Goal: Task Accomplishment & Management: Complete application form

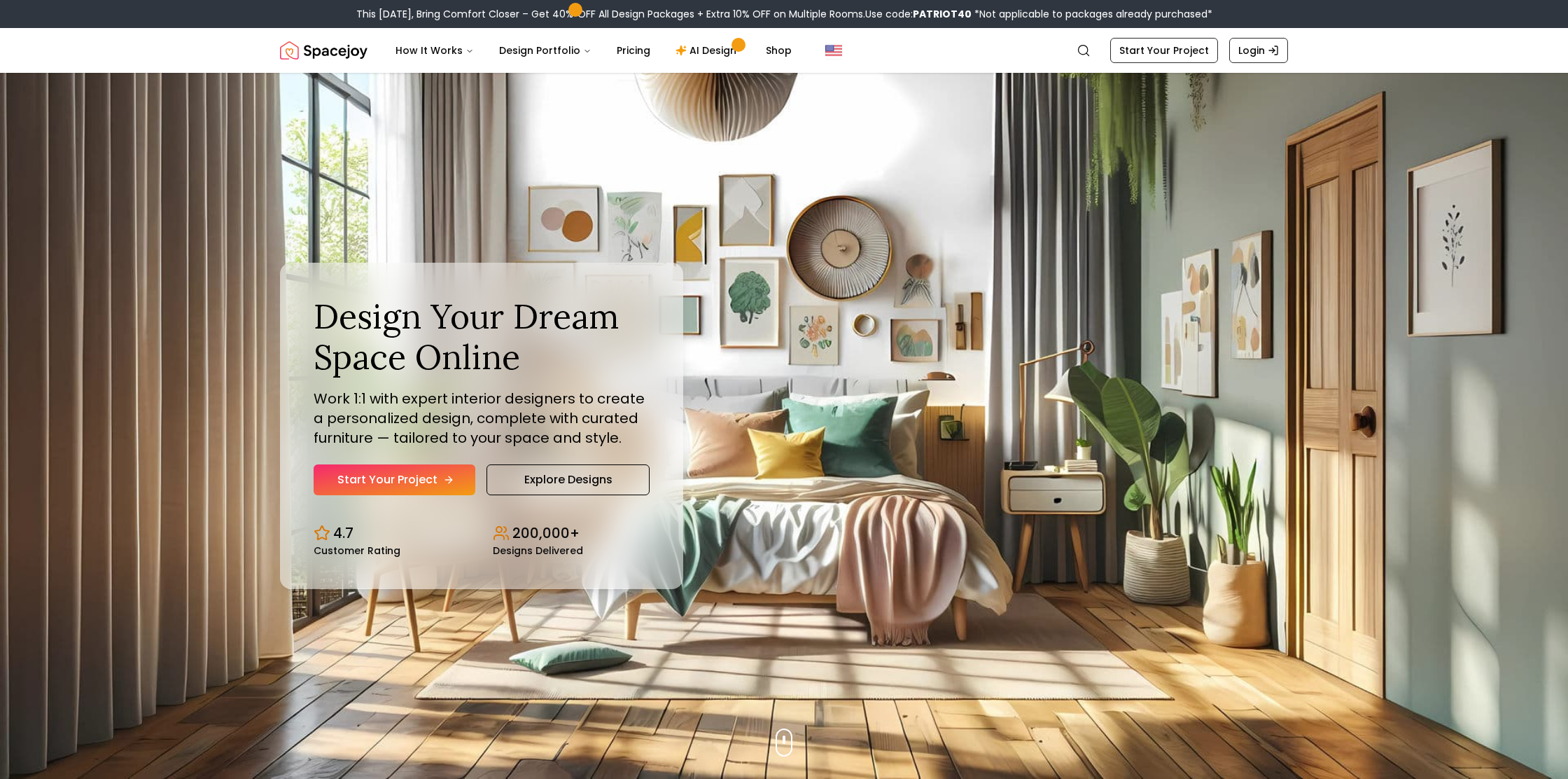
click at [455, 479] on link "Start Your Project" at bounding box center [395, 480] width 162 height 31
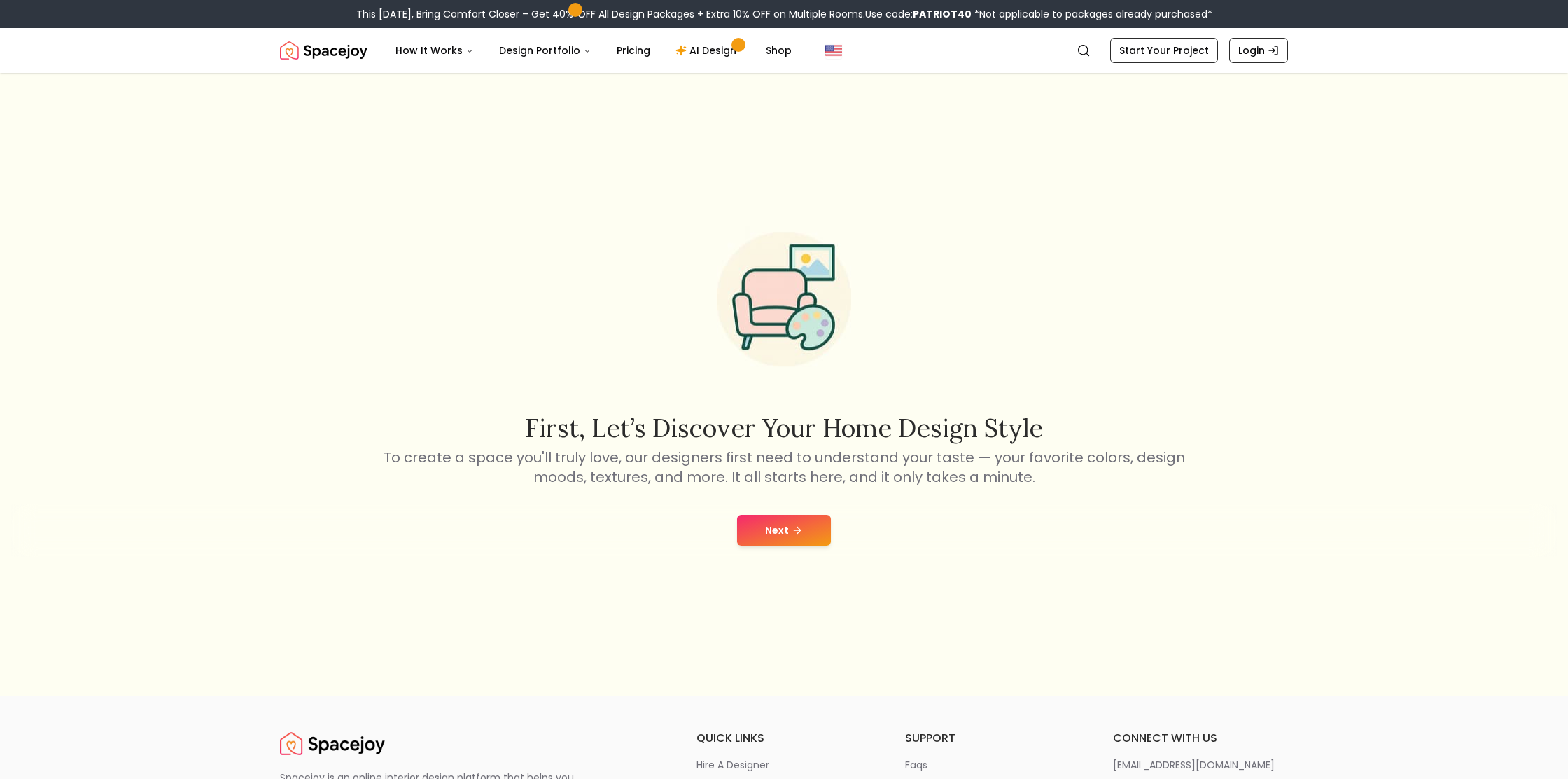
click at [785, 527] on button "Next" at bounding box center [784, 530] width 93 height 31
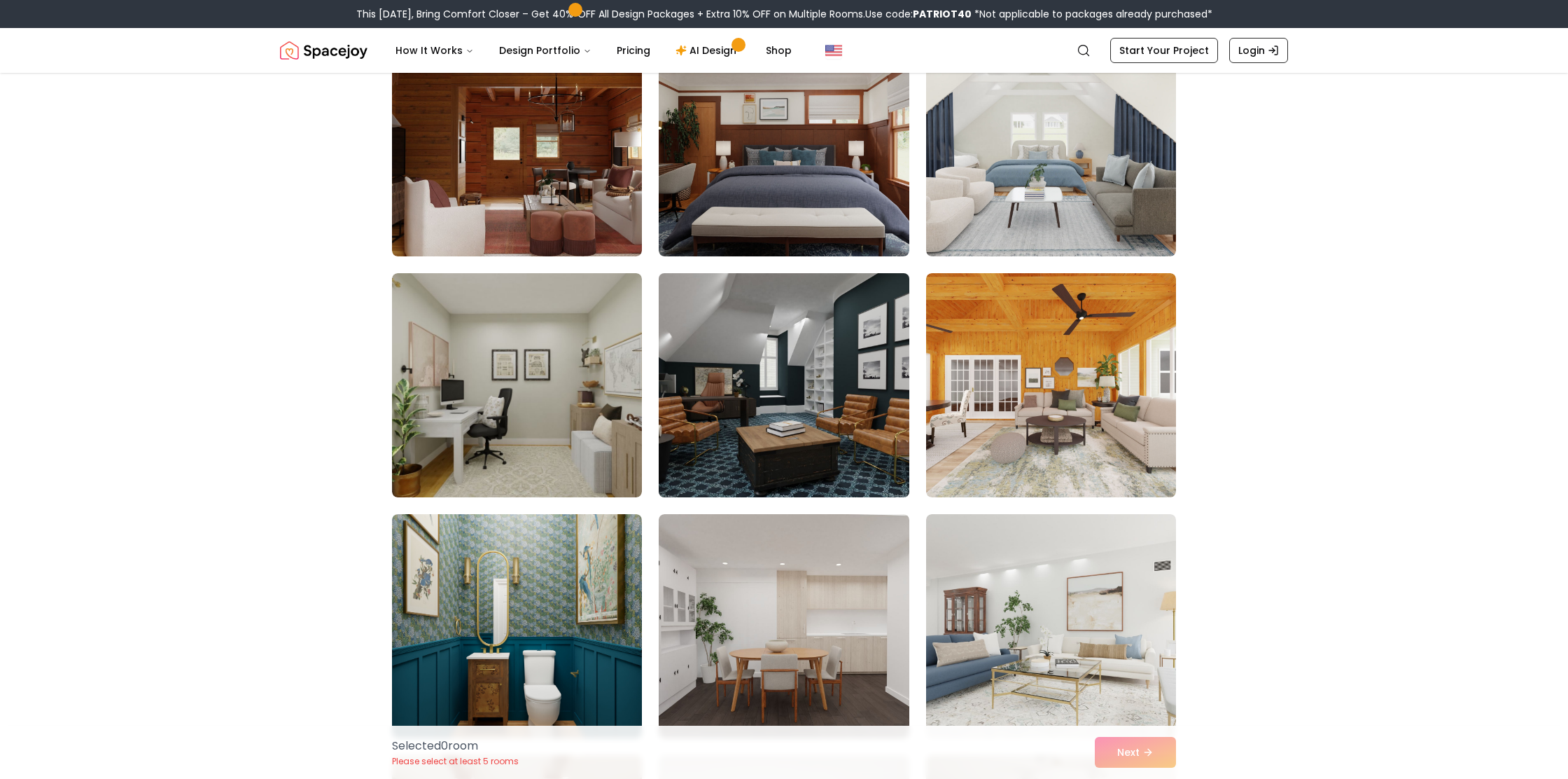
scroll to position [2328, 0]
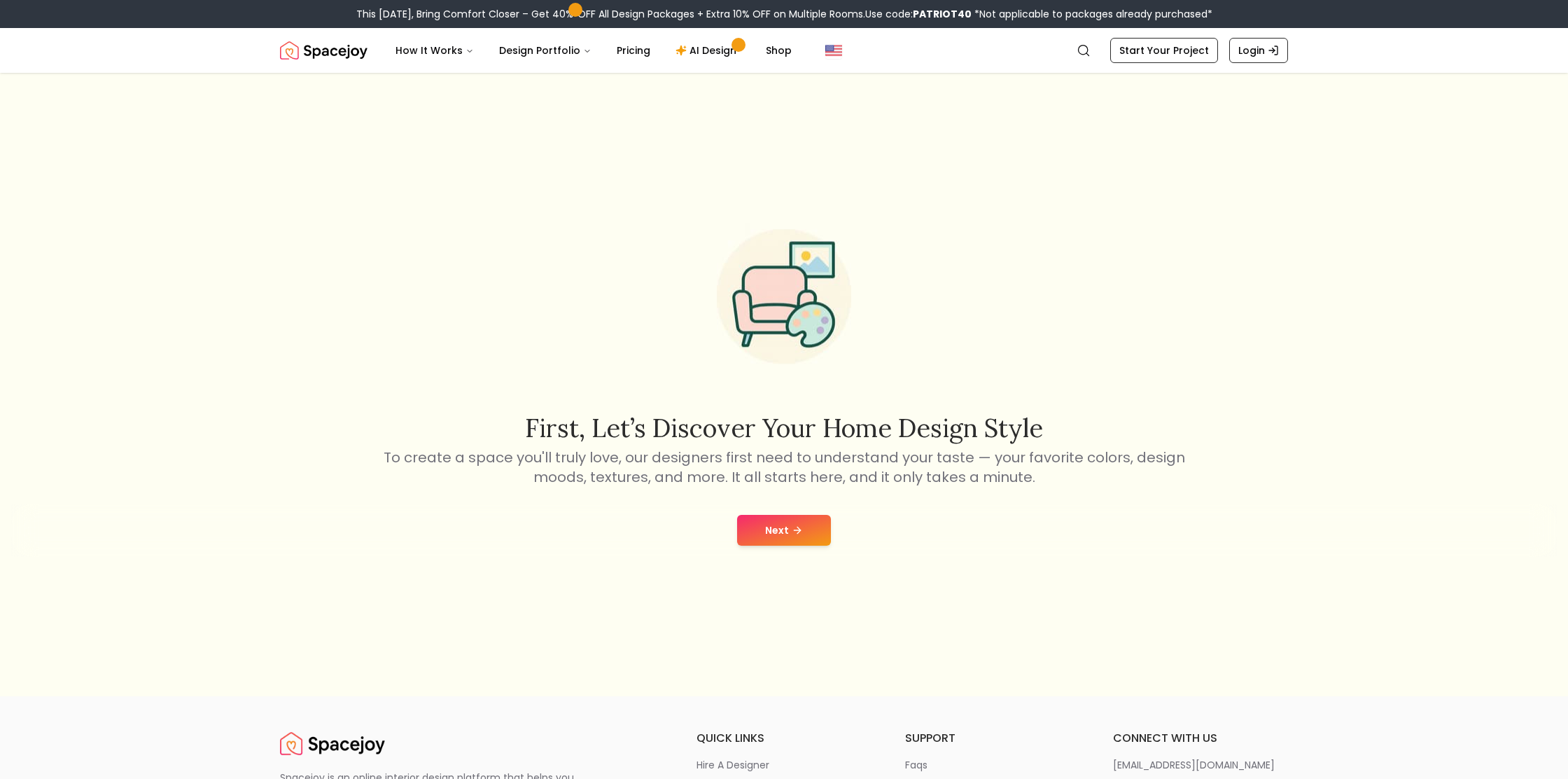
click at [795, 527] on icon at bounding box center [797, 530] width 11 height 11
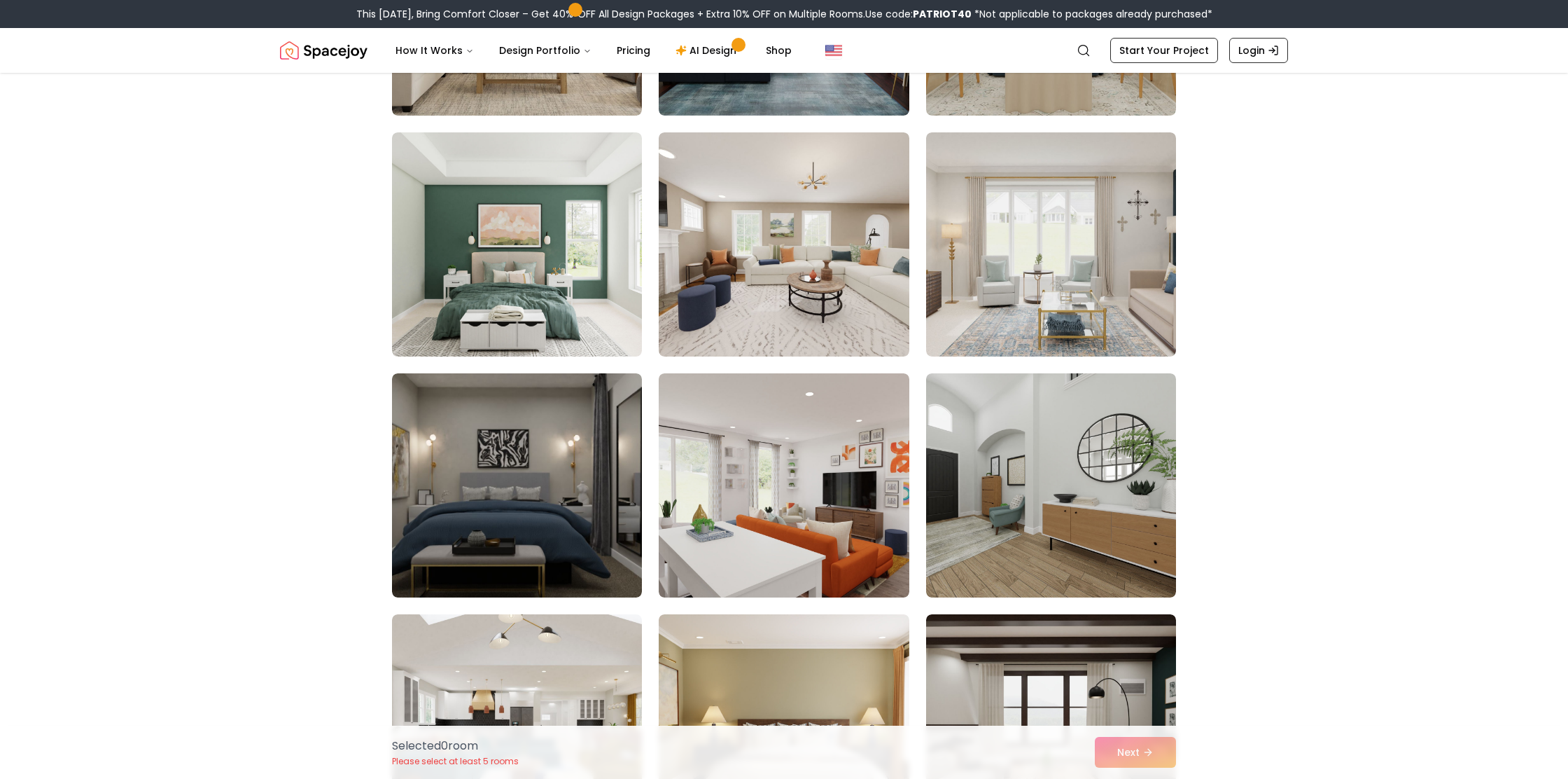
scroll to position [4879, 0]
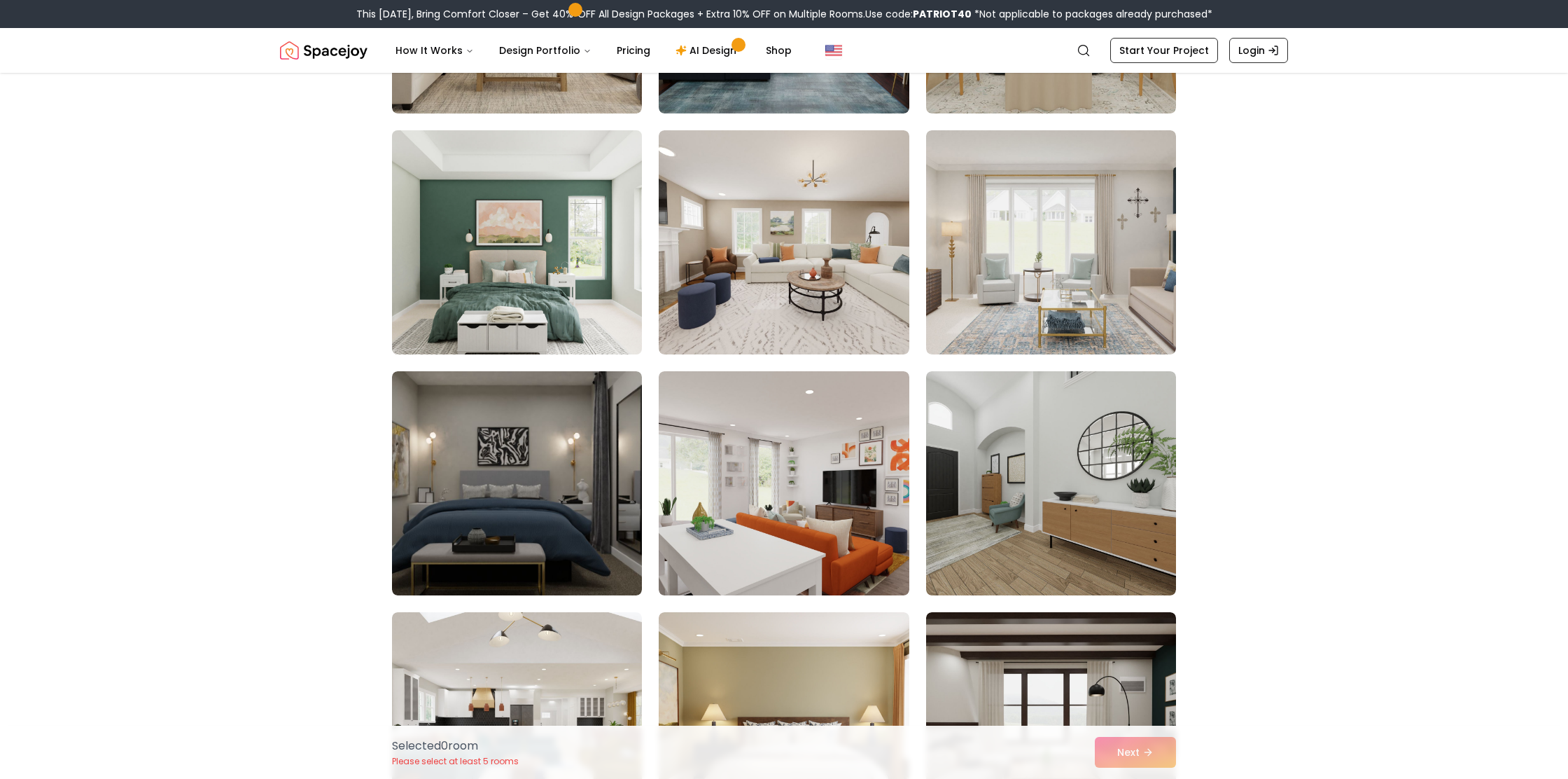
click at [461, 245] on img at bounding box center [516, 242] width 262 height 235
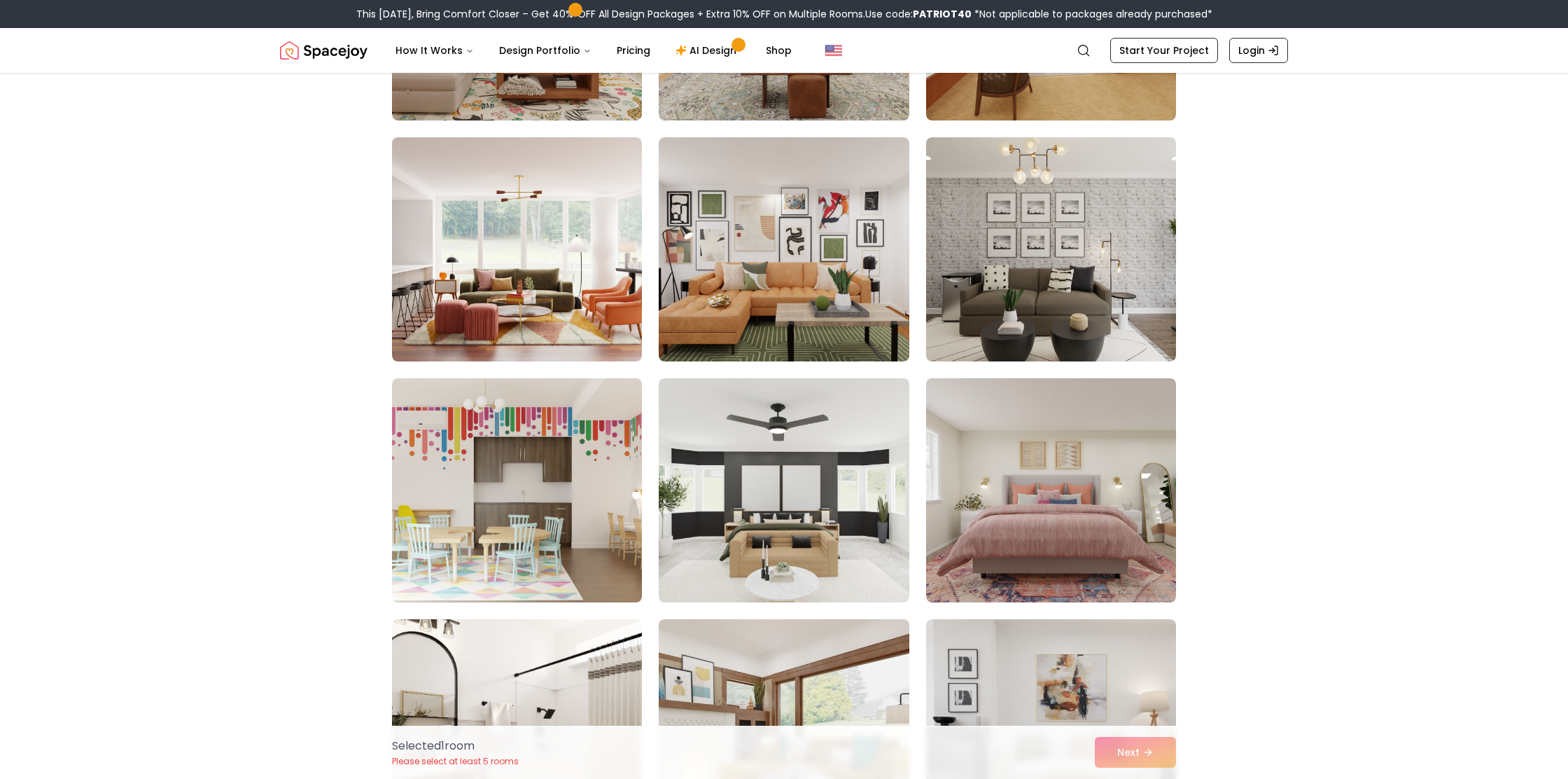
scroll to position [760, 0]
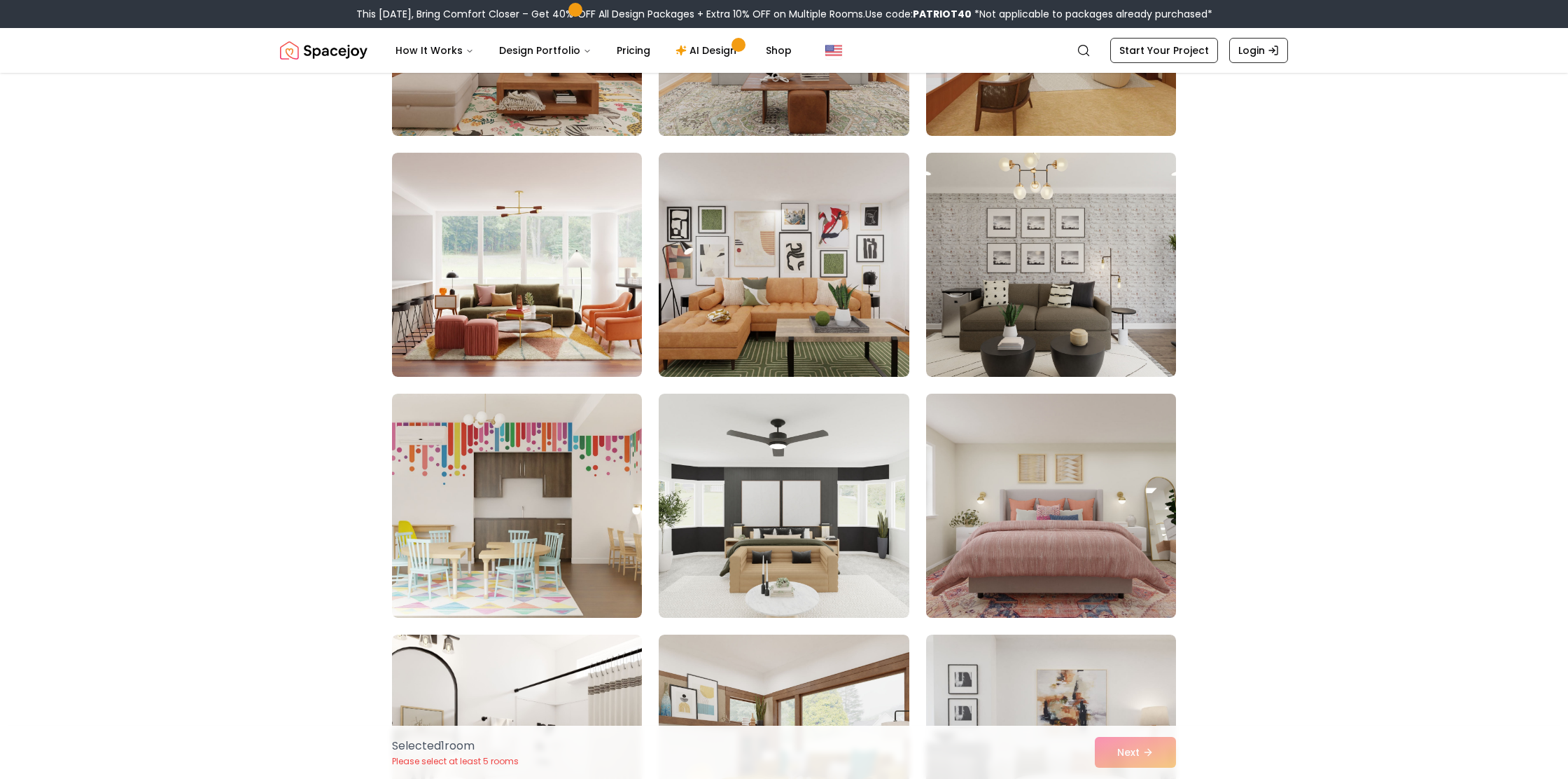
click at [1026, 538] on img at bounding box center [1050, 506] width 262 height 235
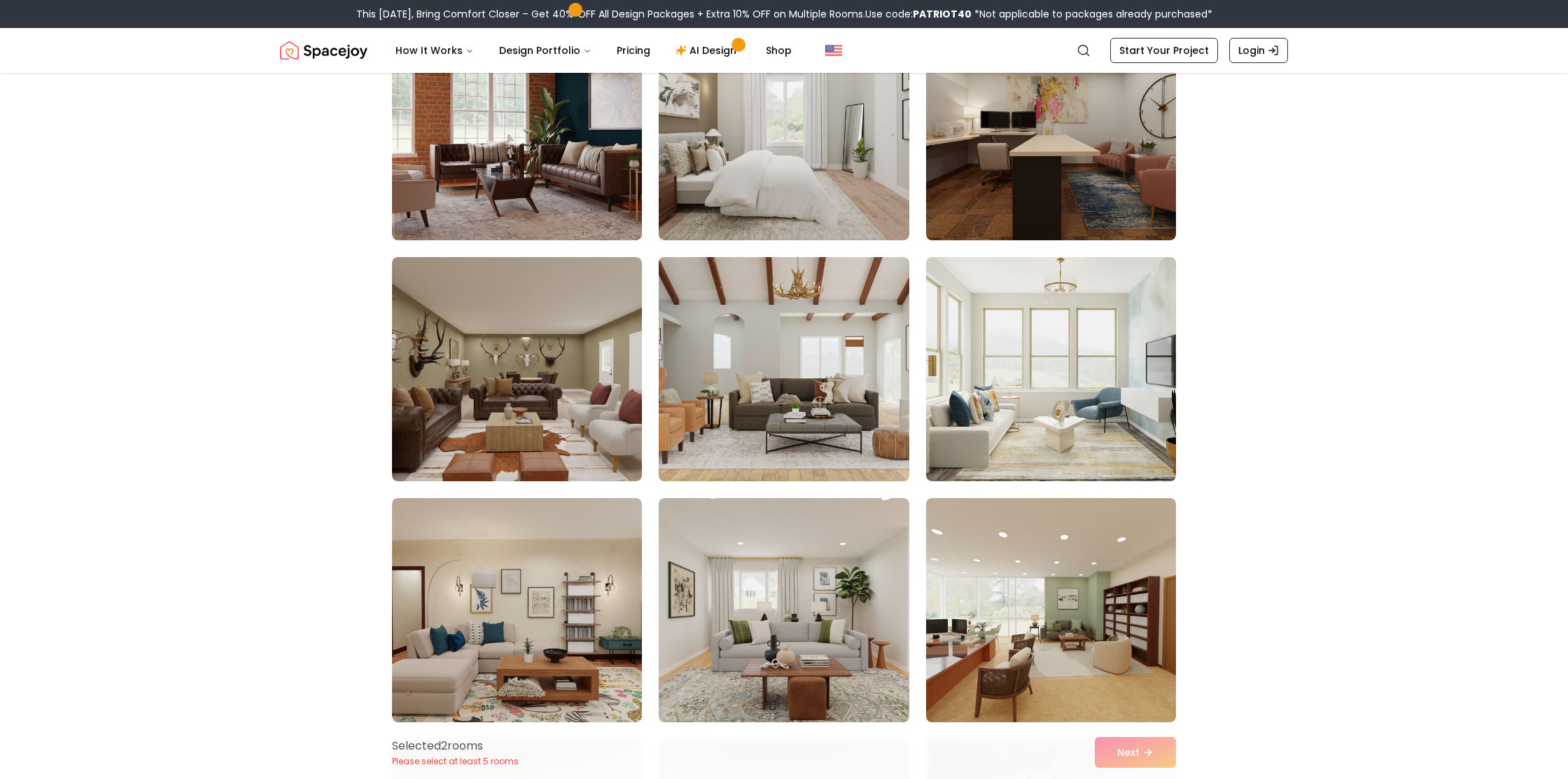
scroll to position [86, 0]
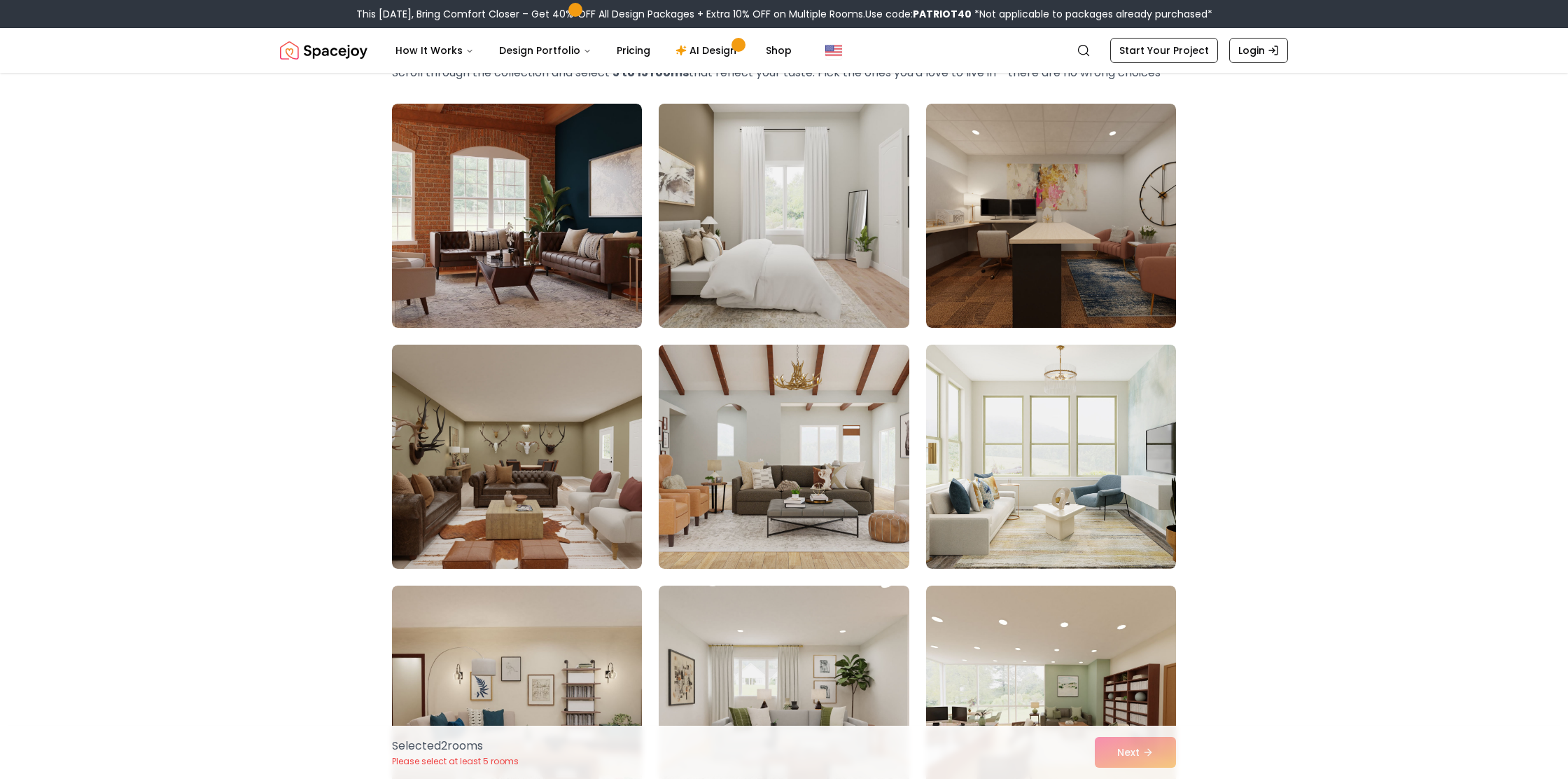
click at [828, 305] on img at bounding box center [783, 216] width 262 height 235
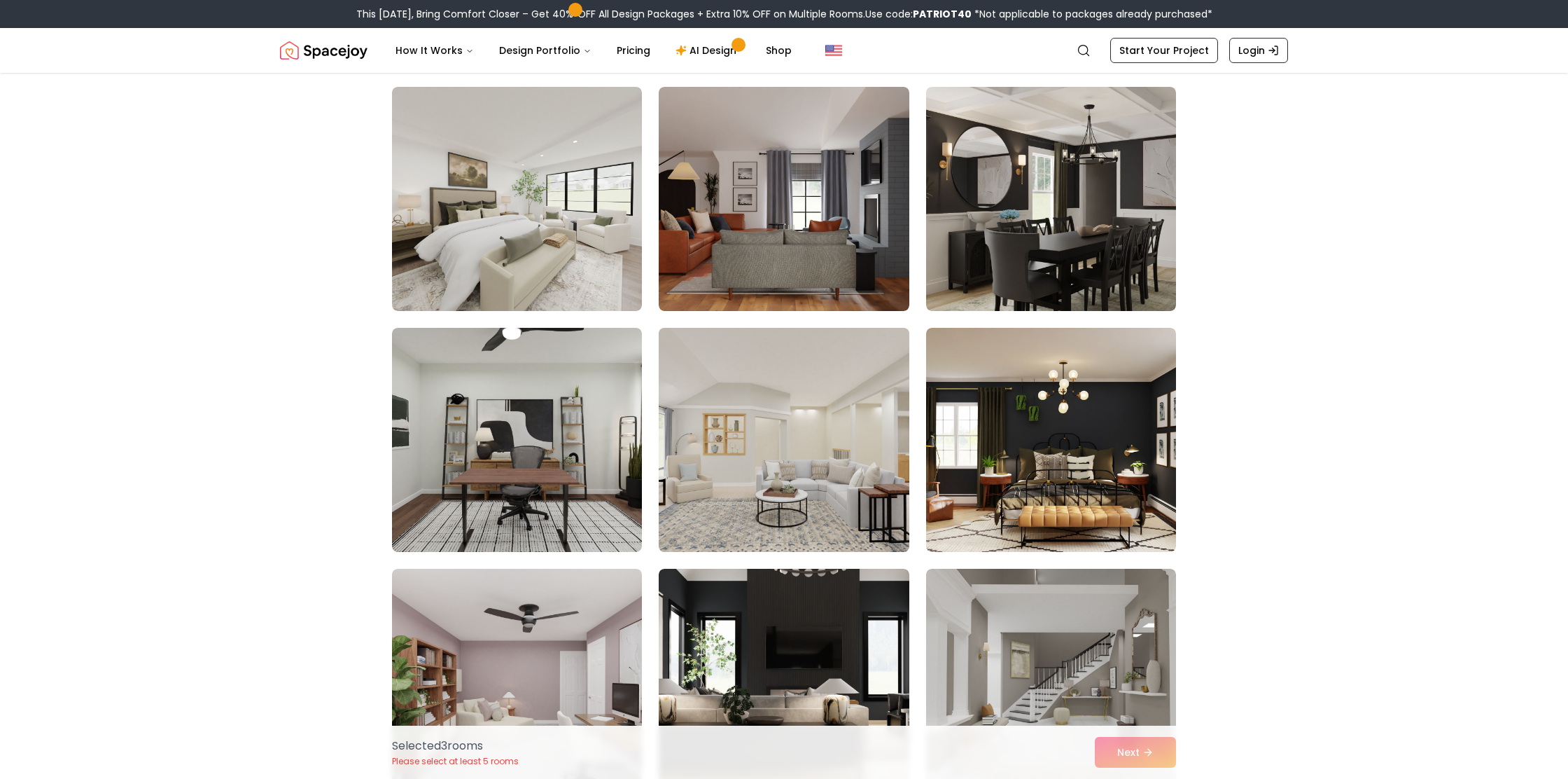
scroll to position [2516, 0]
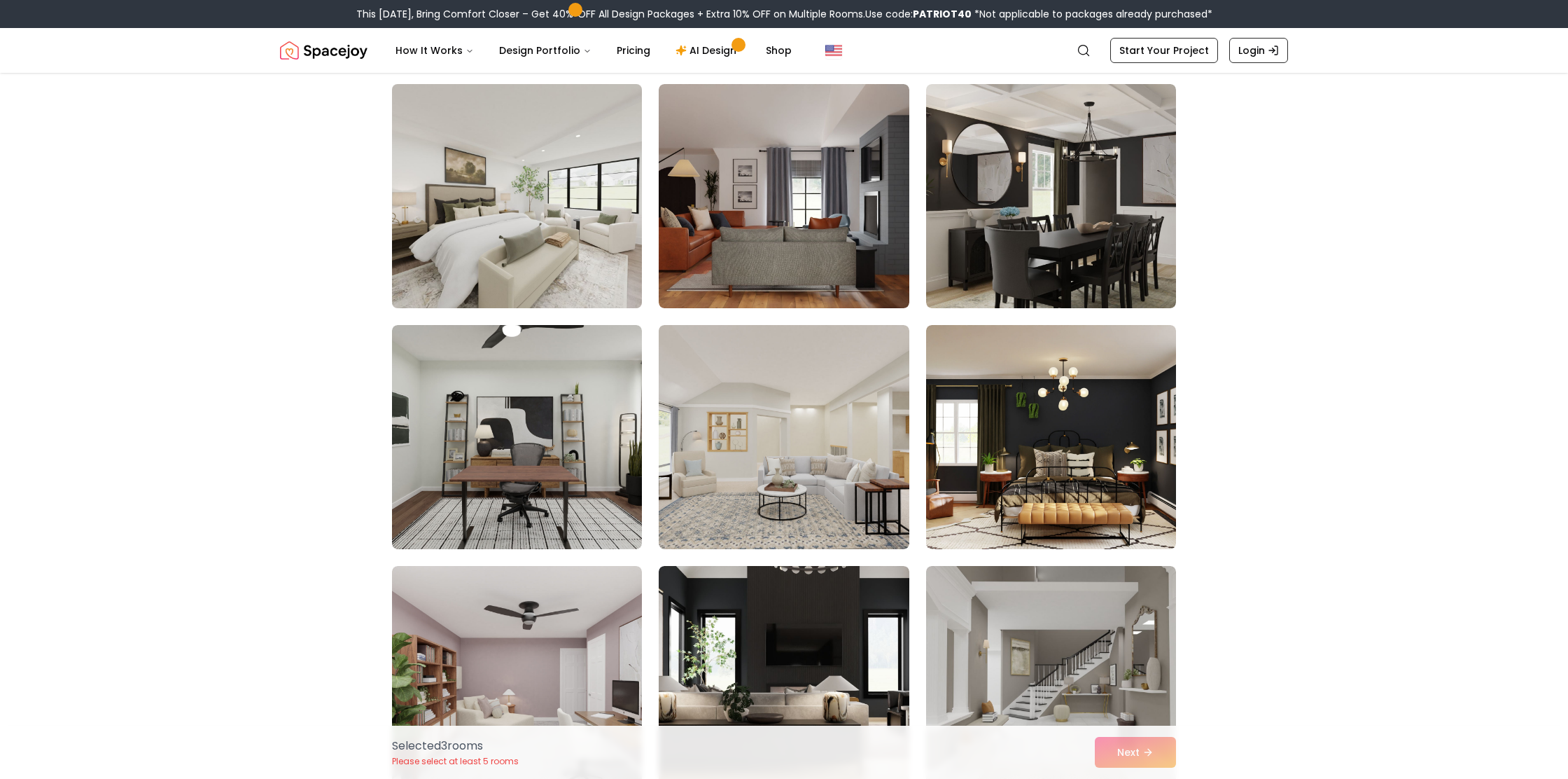
click at [571, 180] on img at bounding box center [516, 196] width 262 height 235
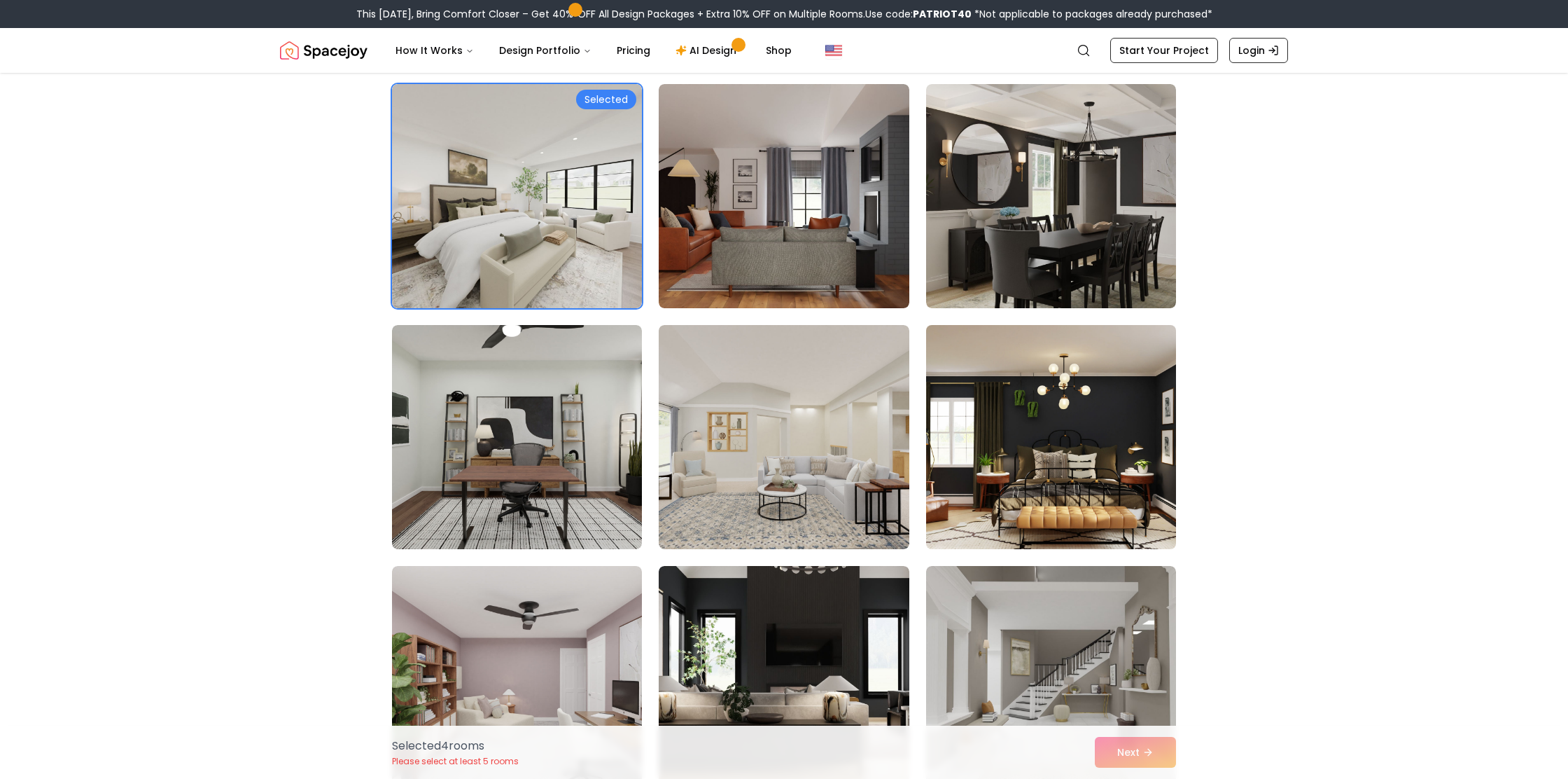
click at [1042, 527] on img at bounding box center [1050, 437] width 262 height 235
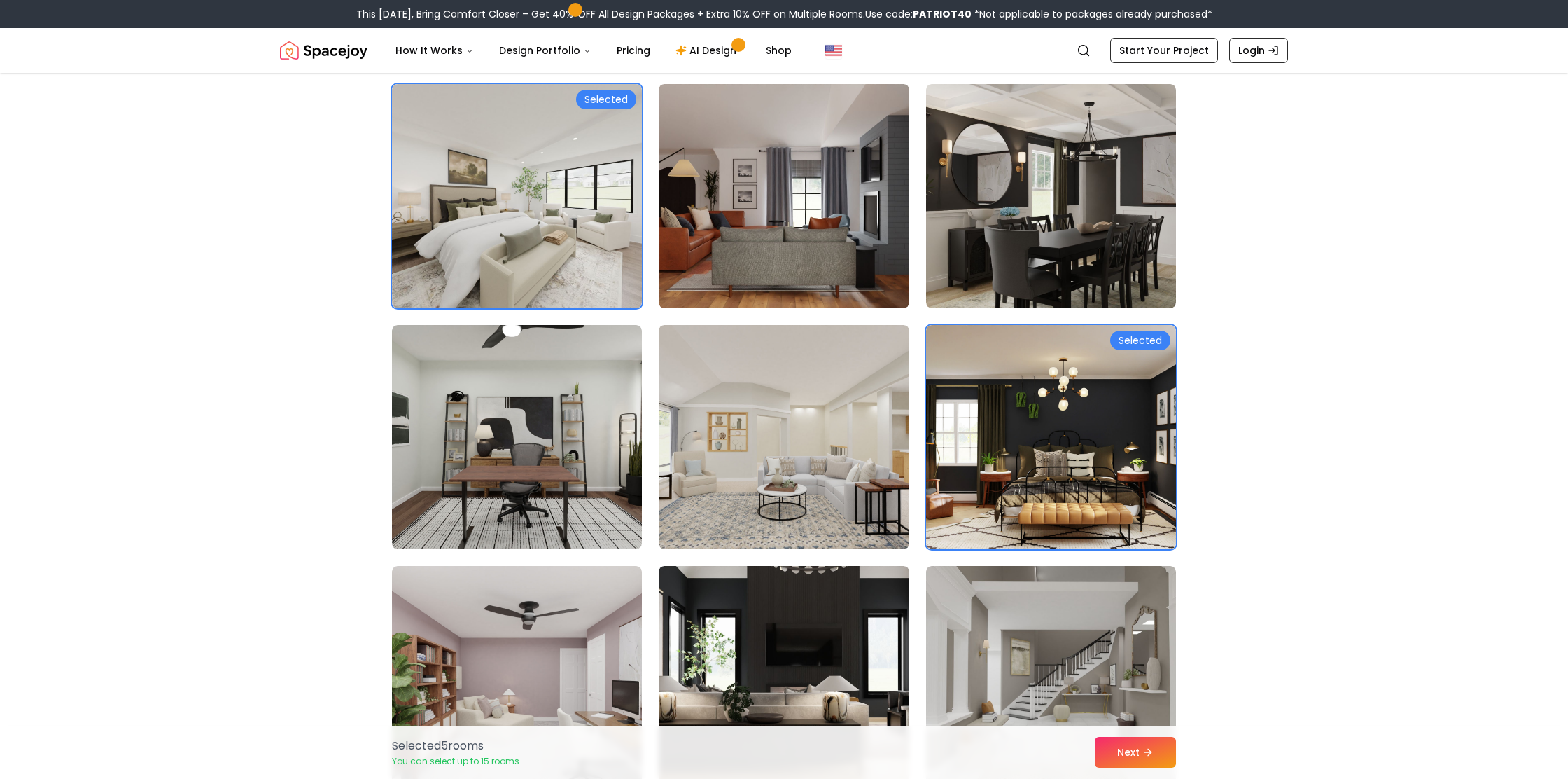
click at [1120, 728] on div "Selected 5 room s You can select up to 15 rooms Next" at bounding box center [784, 753] width 807 height 53
click at [1130, 751] on button "Next" at bounding box center [1135, 753] width 81 height 31
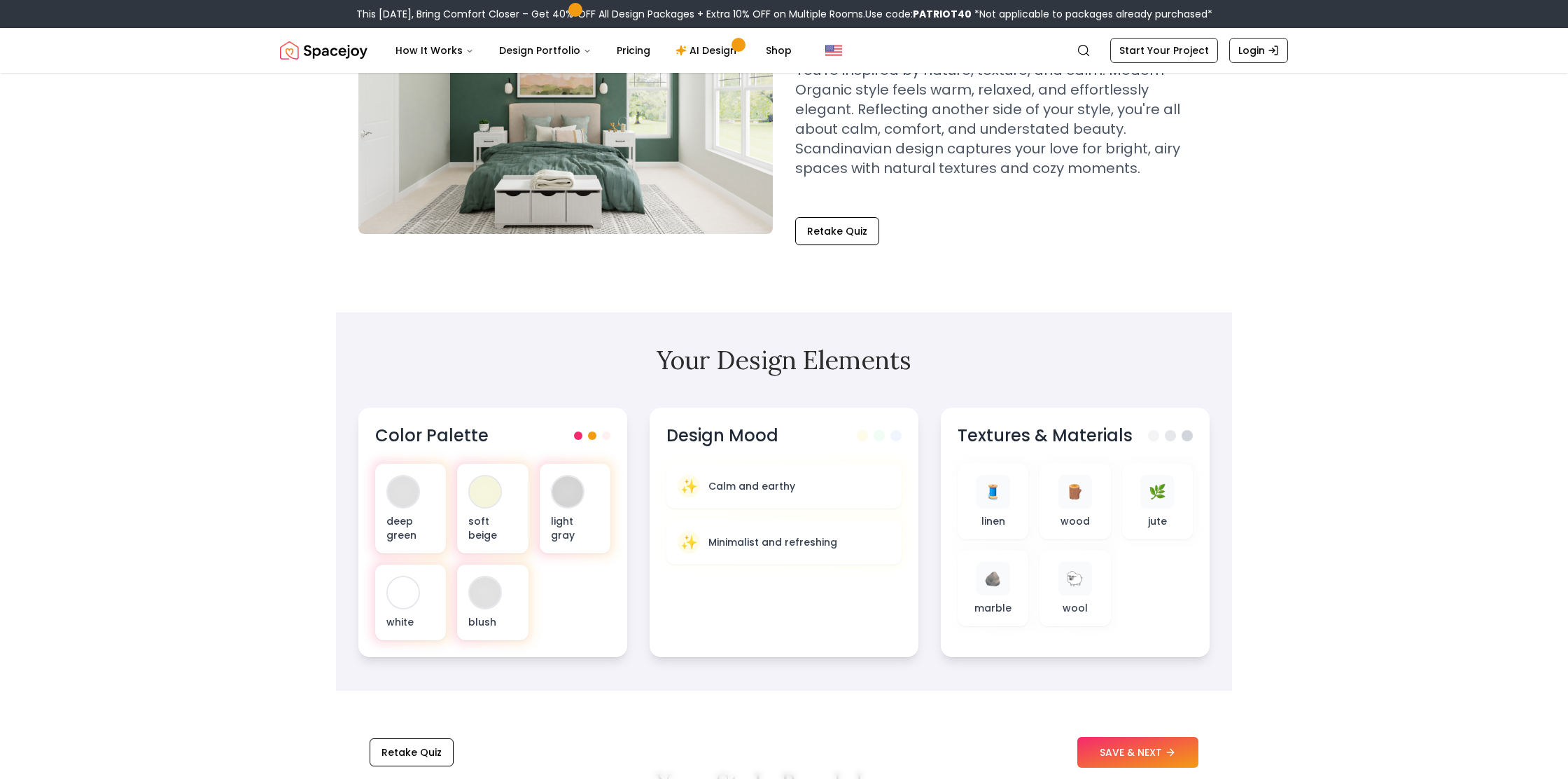
scroll to position [256, 0]
